Goal: Find specific page/section: Find specific page/section

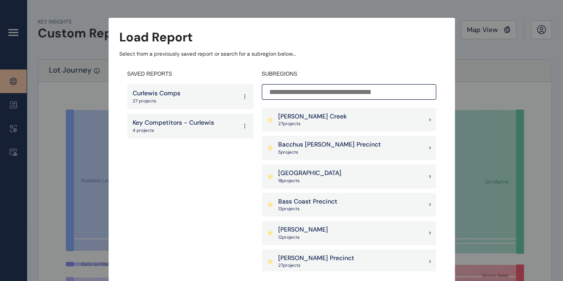
click at [353, 151] on div "Bacchus [PERSON_NAME] Precinct 5 project s" at bounding box center [349, 148] width 175 height 24
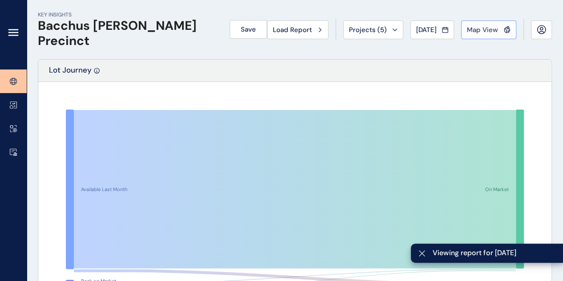
click at [486, 28] on span "Map View" at bounding box center [482, 29] width 31 height 9
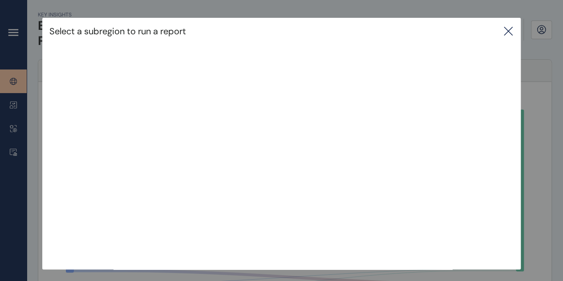
drag, startPoint x: 506, startPoint y: 30, endPoint x: 445, endPoint y: 34, distance: 60.7
click at [506, 30] on icon at bounding box center [508, 31] width 11 height 11
